Goal: Information Seeking & Learning: Find specific fact

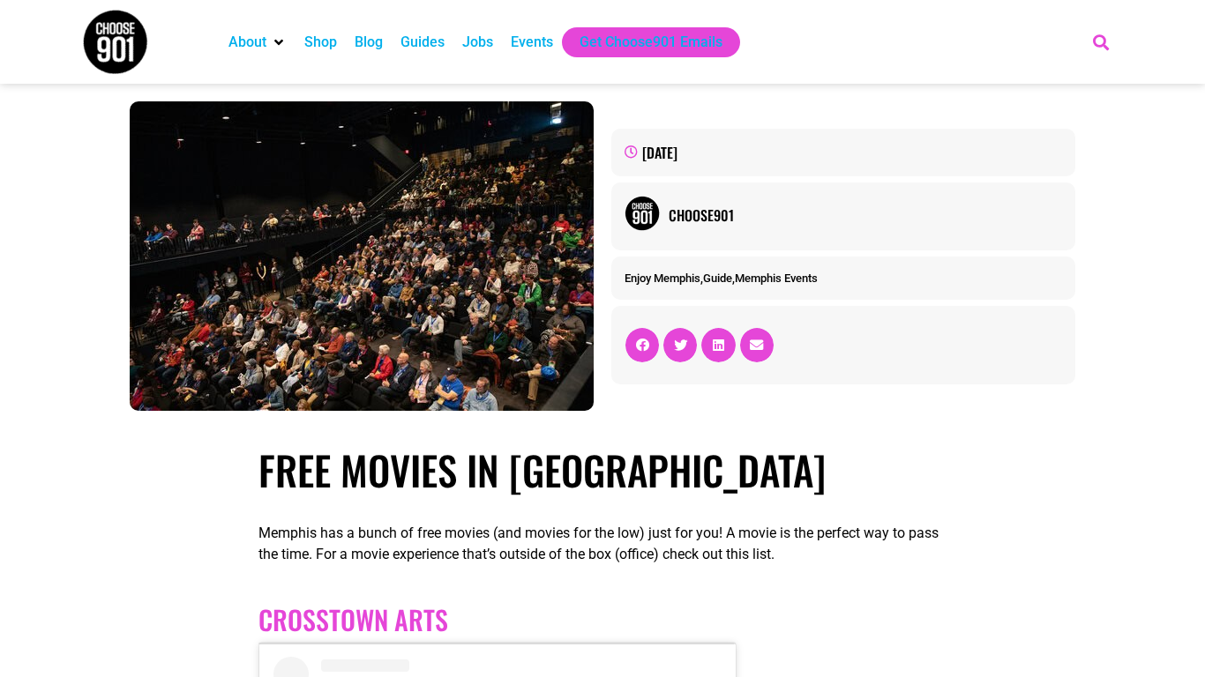
click at [1101, 44] on icon "Search" at bounding box center [1101, 41] width 29 height 29
type input "on my block"
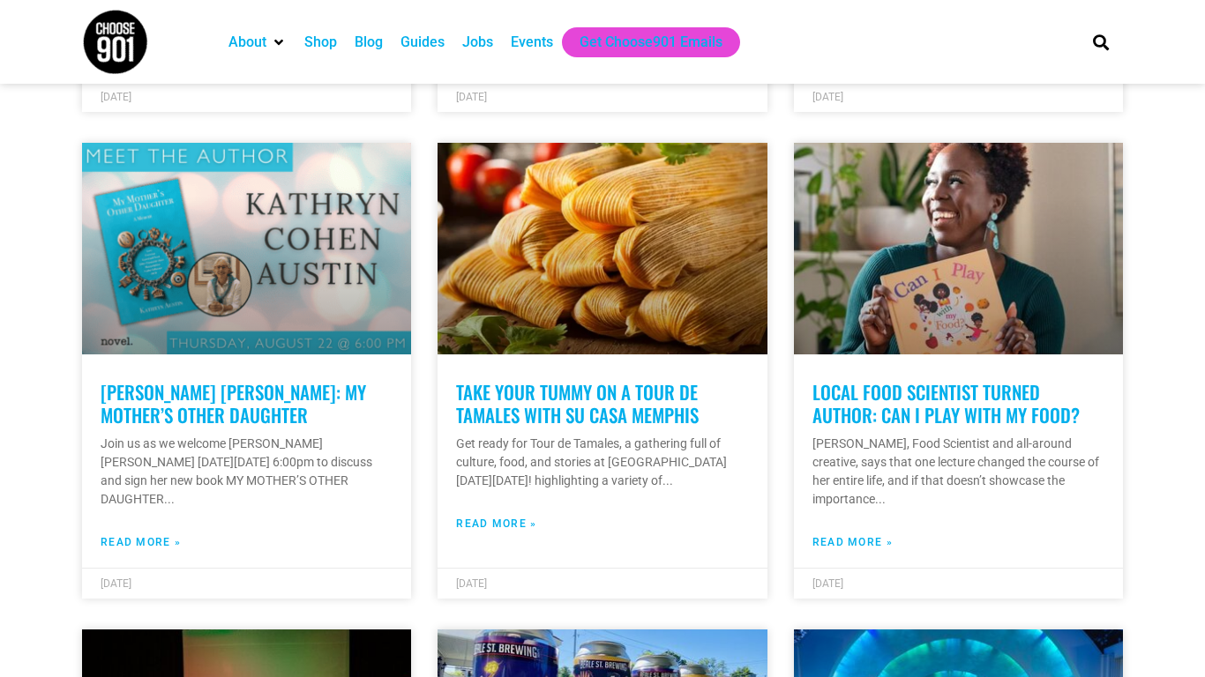
scroll to position [1391, 0]
